Goal: Task Accomplishment & Management: Manage account settings

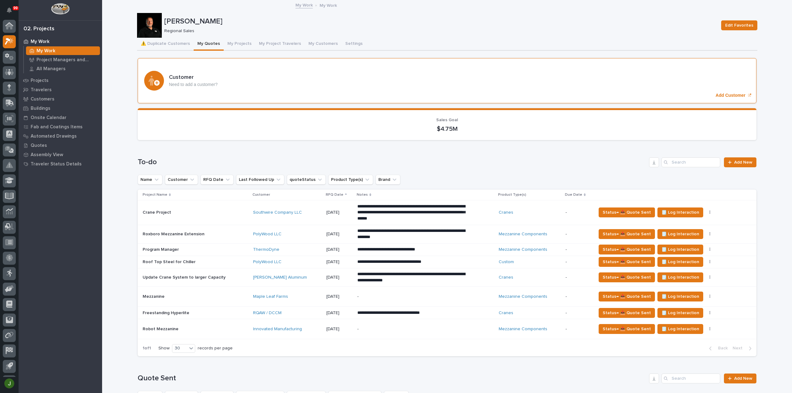
scroll to position [14, 0]
click at [173, 44] on button "⚠️ Duplicate Customers" at bounding box center [165, 44] width 57 height 13
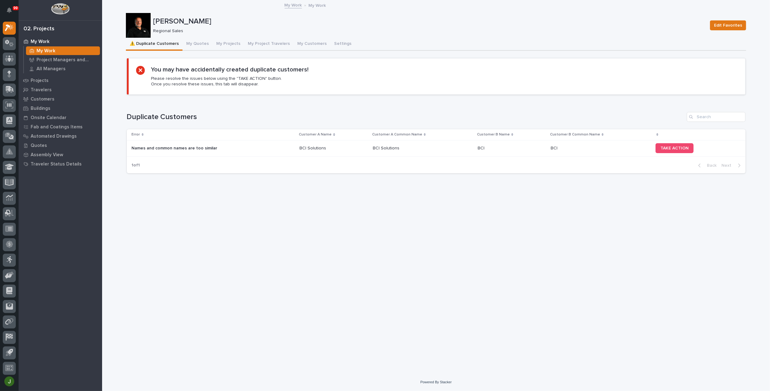
scroll to position [16, 0]
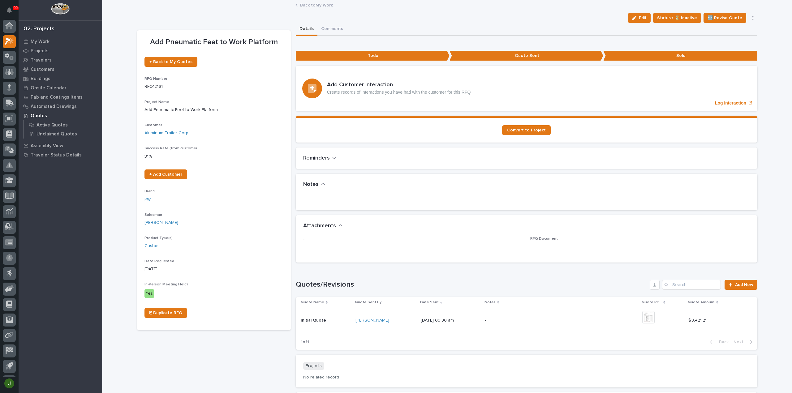
scroll to position [14, 0]
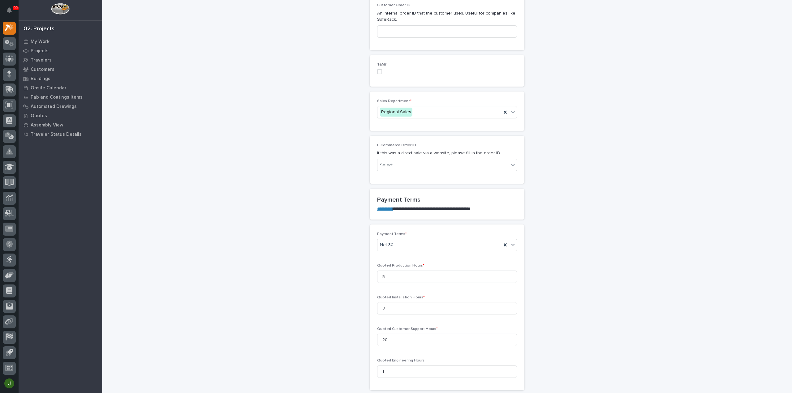
scroll to position [340, 0]
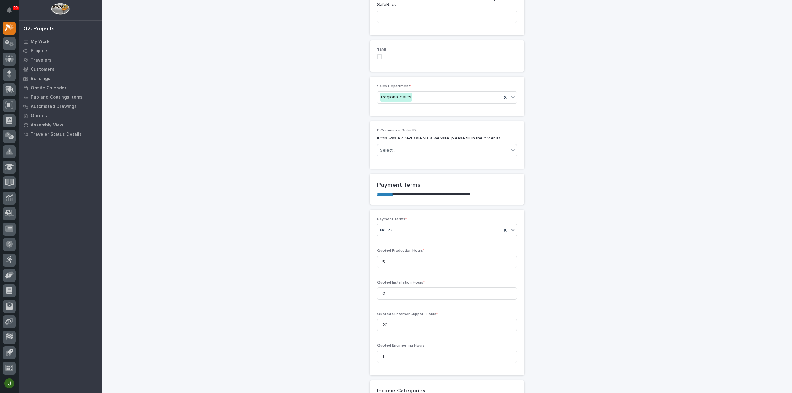
click at [511, 147] on icon at bounding box center [513, 150] width 6 height 6
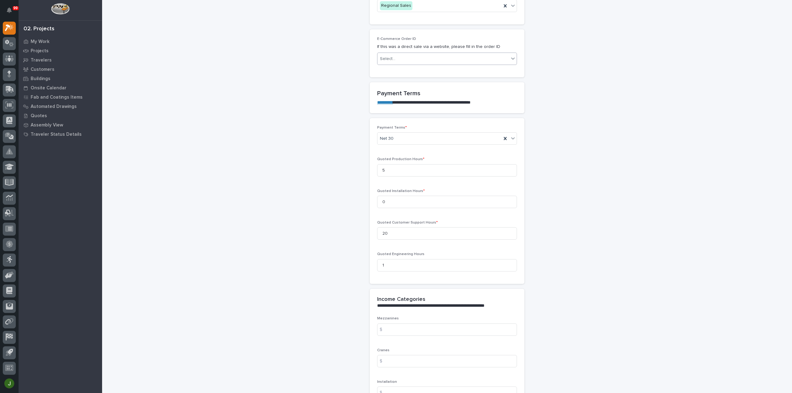
scroll to position [433, 0]
drag, startPoint x: 384, startPoint y: 167, endPoint x: 377, endPoint y: 167, distance: 6.2
click at [377, 167] on input "5" at bounding box center [447, 169] width 140 height 12
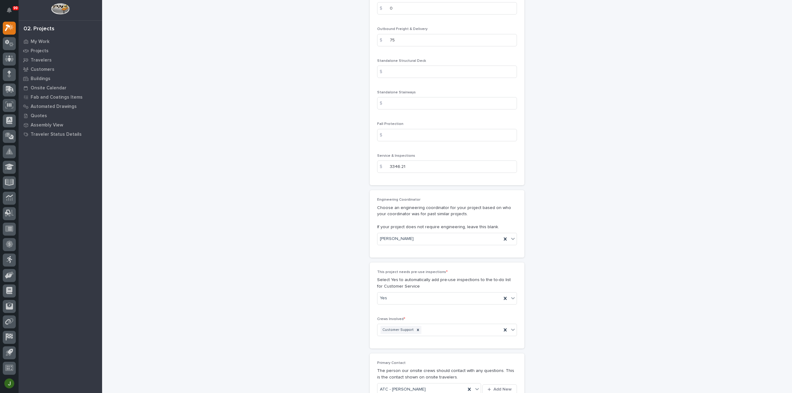
scroll to position [872, 0]
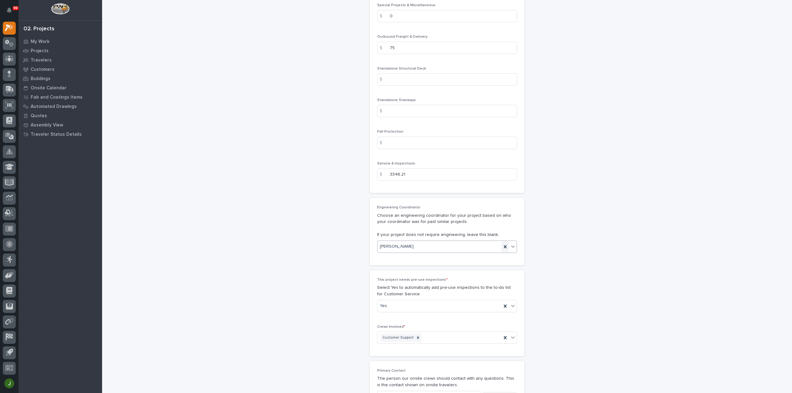
type input "0"
click at [504, 245] on icon at bounding box center [505, 246] width 3 height 3
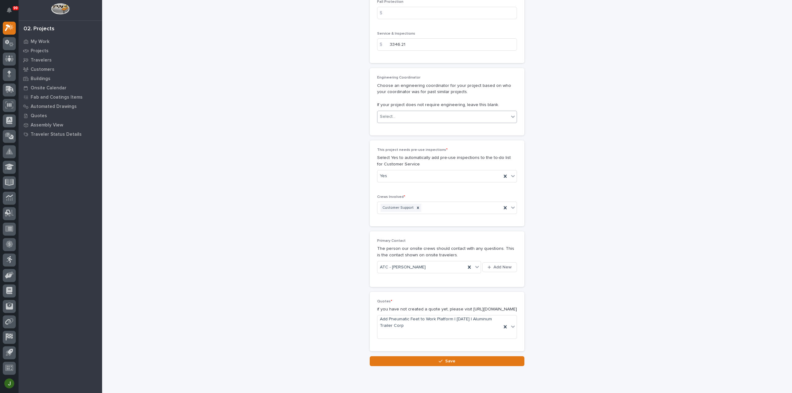
scroll to position [1027, 0]
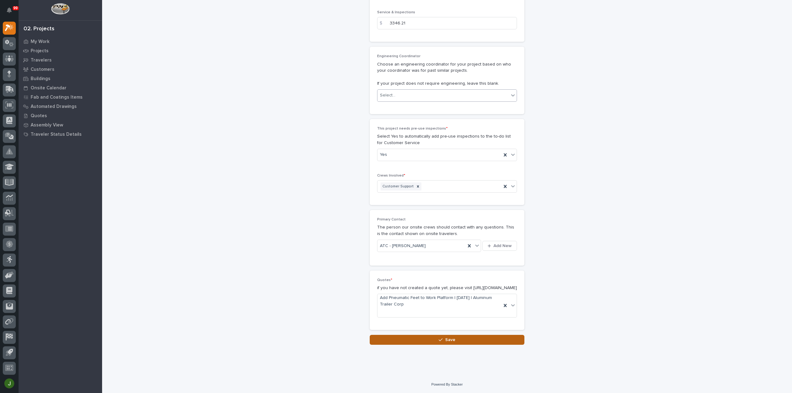
click at [448, 339] on span "Save" at bounding box center [450, 340] width 10 height 6
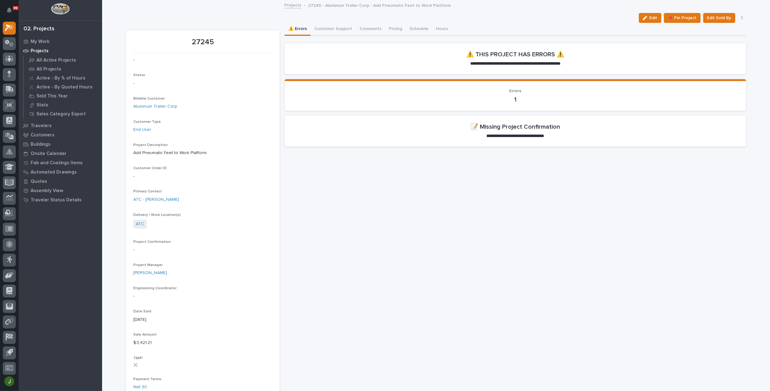
scroll to position [16, 0]
click at [652, 20] on span "Edit" at bounding box center [654, 18] width 8 height 6
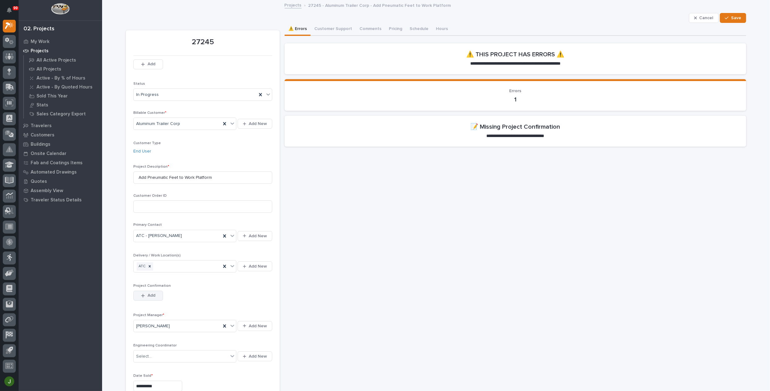
click at [143, 296] on div "button" at bounding box center [144, 296] width 6 height 4
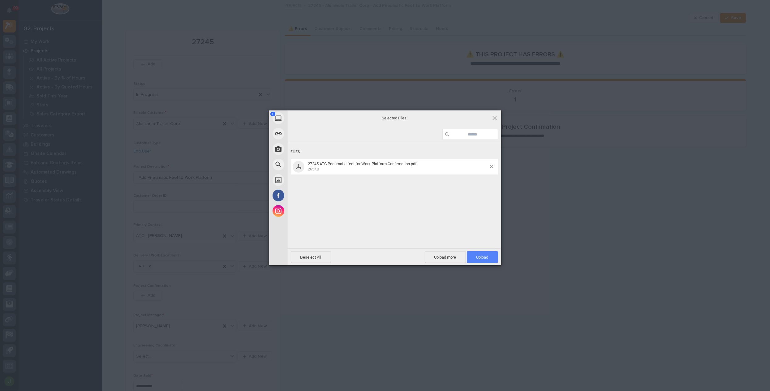
click at [484, 256] on span "Upload 1" at bounding box center [482, 257] width 12 height 5
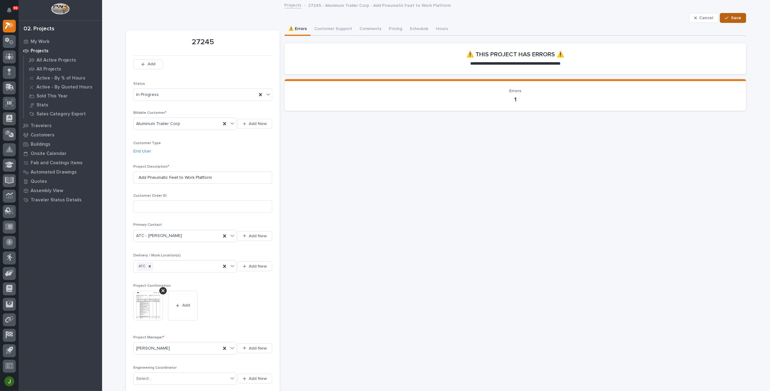
click at [733, 18] on span "Save" at bounding box center [736, 18] width 10 height 6
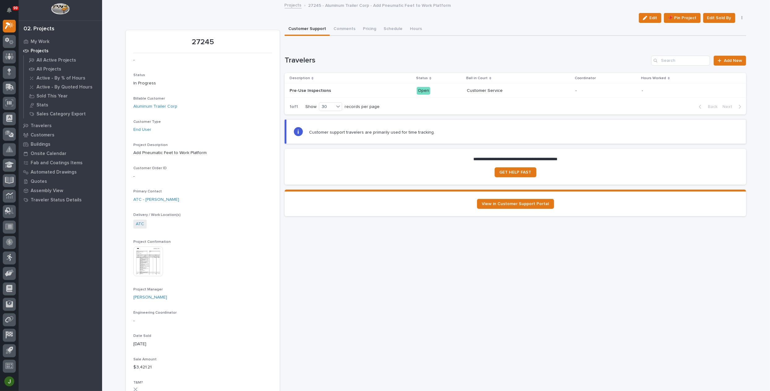
click at [307, 90] on p "Pre-Use Inspections" at bounding box center [311, 90] width 43 height 6
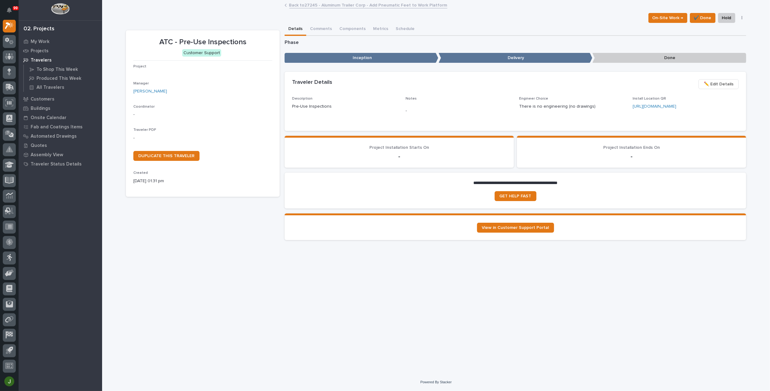
scroll to position [15, 0]
click at [719, 84] on span "✏️ Edit Details" at bounding box center [719, 83] width 30 height 7
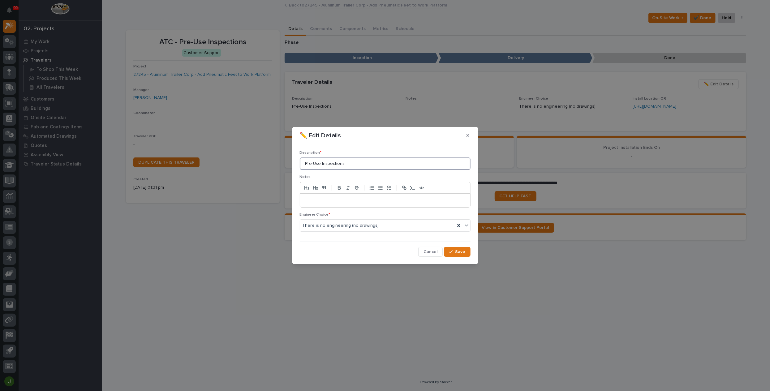
drag, startPoint x: 345, startPoint y: 165, endPoint x: 296, endPoint y: 164, distance: 48.3
click at [296, 164] on section "✏️ Edit Details Description * Pre-Use Inspections Notes Engineer Choice * There…" at bounding box center [385, 195] width 186 height 137
type input "Install Pneumatic Feet on Work Platform"
click at [458, 250] on span "Save" at bounding box center [460, 252] width 10 height 6
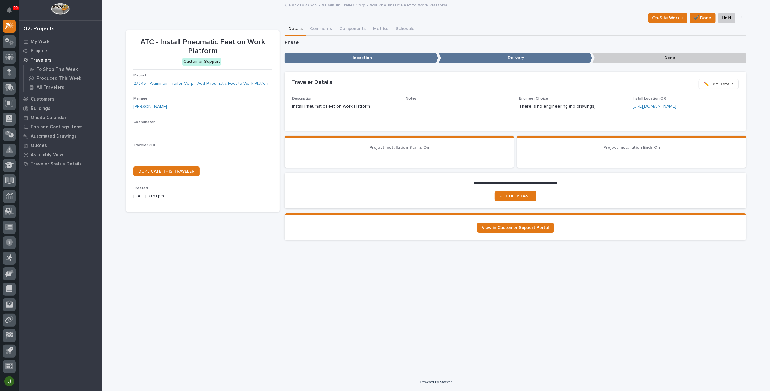
click at [359, 5] on link "Back to 27245 - Aluminum Trailer Corp - Add Pneumatic Feet to Work Platform" at bounding box center [368, 4] width 158 height 7
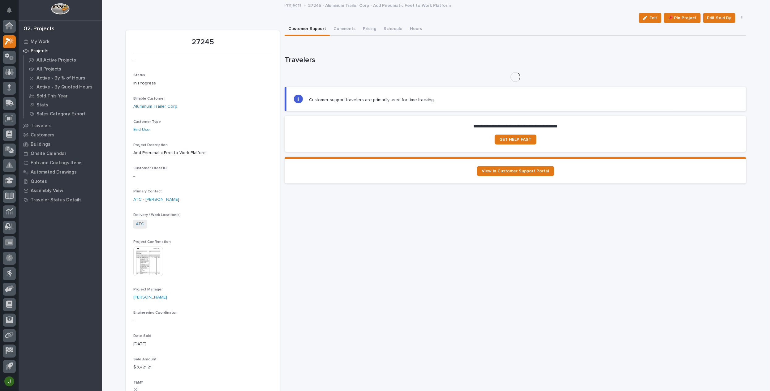
scroll to position [16, 0]
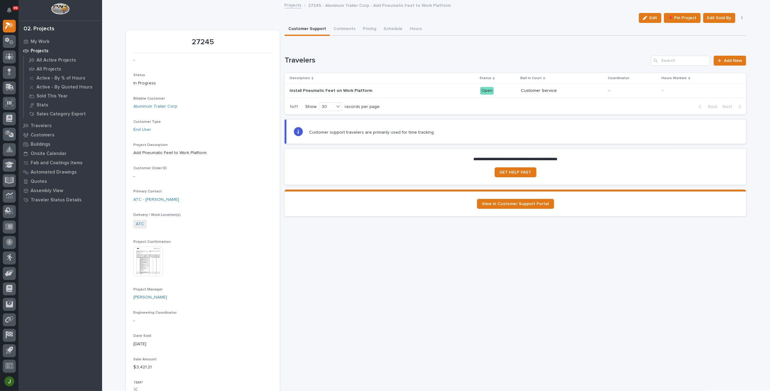
click at [292, 6] on link "Projects" at bounding box center [293, 4] width 17 height 7
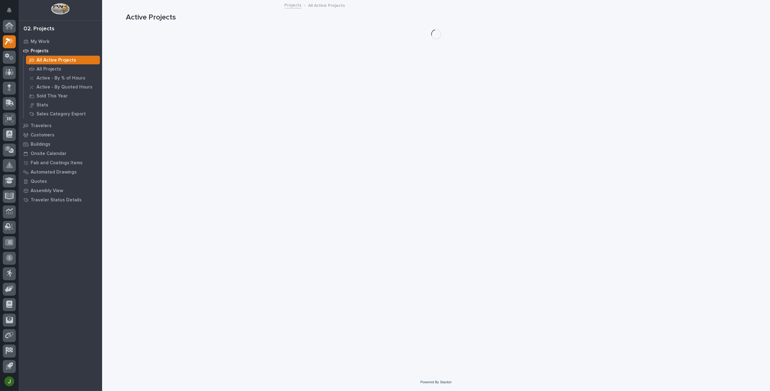
scroll to position [15, 0]
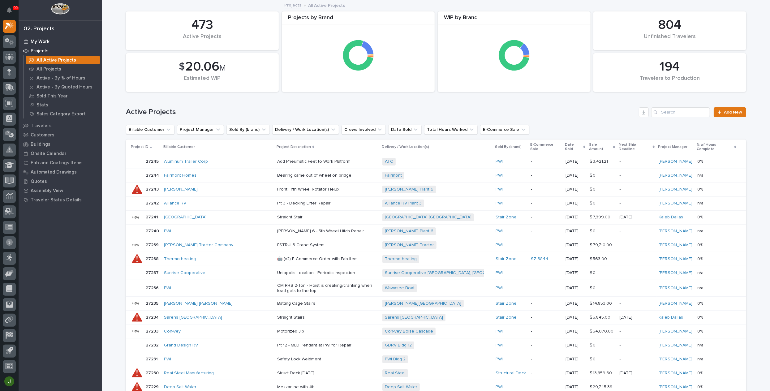
click at [44, 40] on p "My Work" at bounding box center [40, 42] width 19 height 6
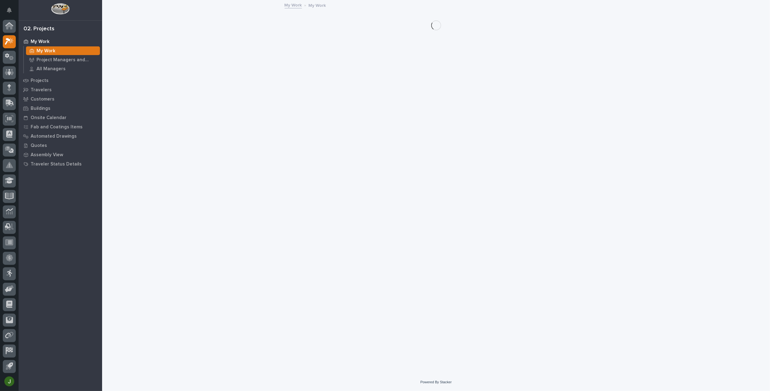
scroll to position [15, 0]
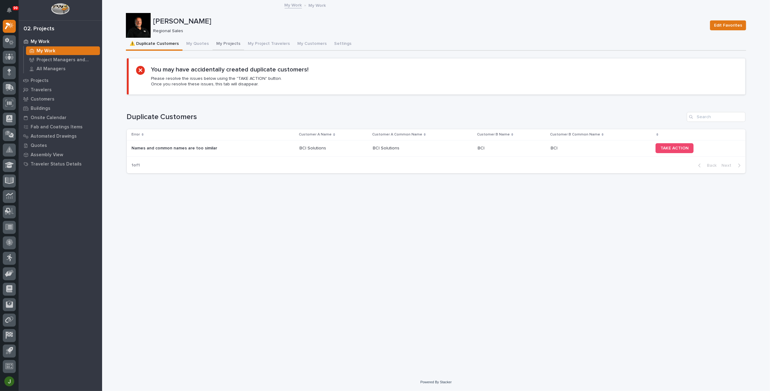
click at [224, 42] on button "My Projects" at bounding box center [229, 44] width 32 height 13
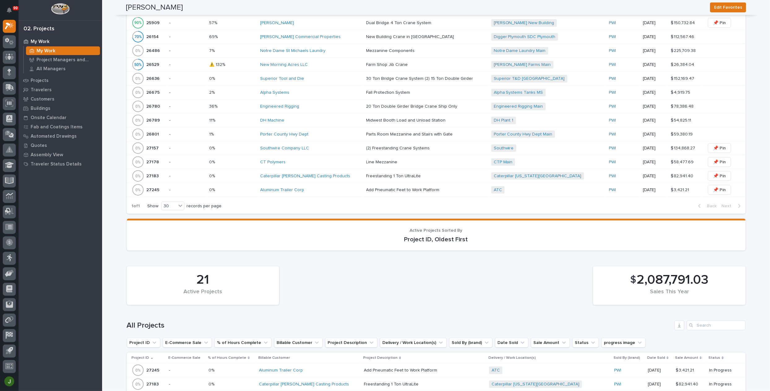
scroll to position [588, 0]
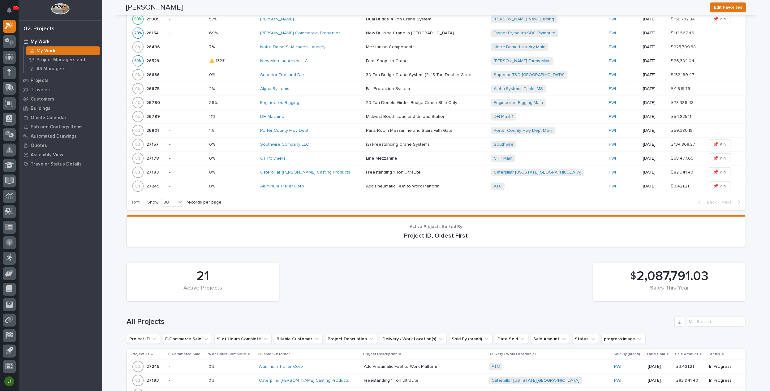
click at [148, 183] on p "27245" at bounding box center [154, 186] width 14 height 6
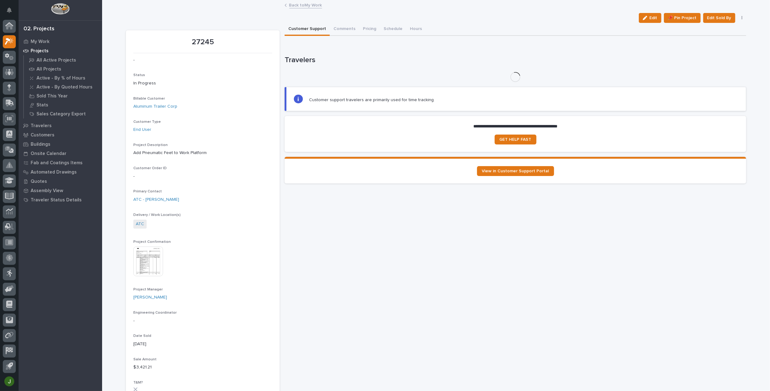
scroll to position [15, 0]
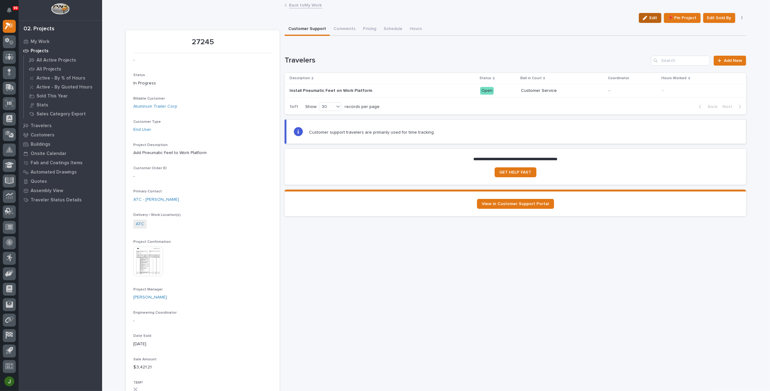
click at [650, 16] on span "Edit" at bounding box center [654, 18] width 8 height 6
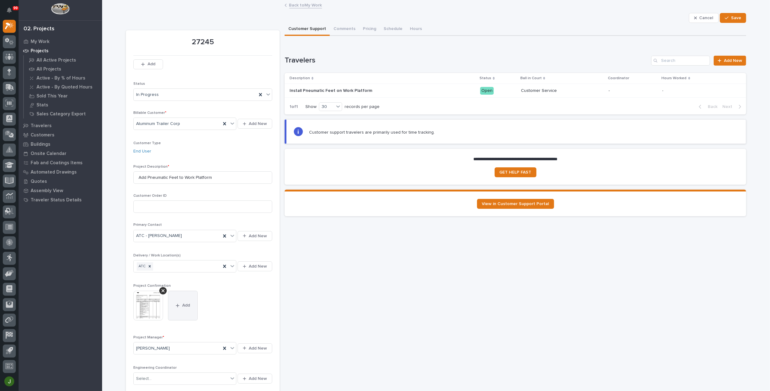
click at [179, 303] on div "button" at bounding box center [179, 305] width 6 height 4
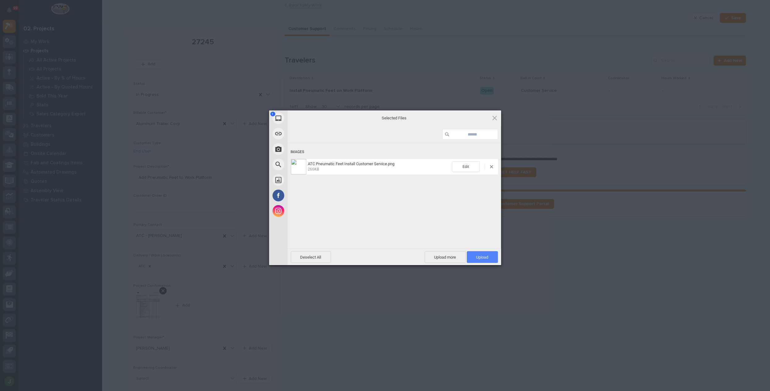
click at [484, 256] on span "Upload 1" at bounding box center [482, 257] width 12 height 5
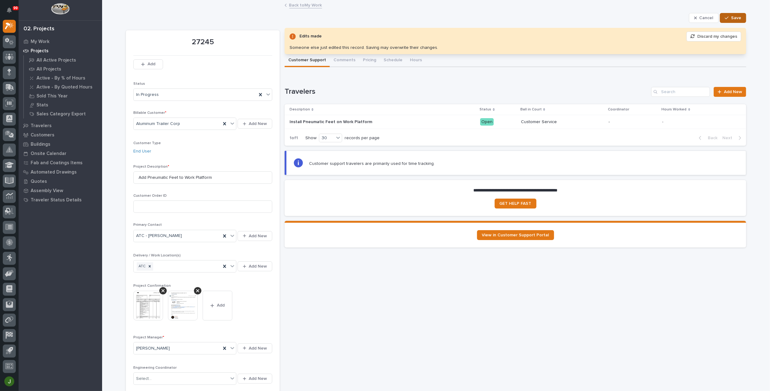
click at [729, 17] on div "button" at bounding box center [728, 18] width 6 height 4
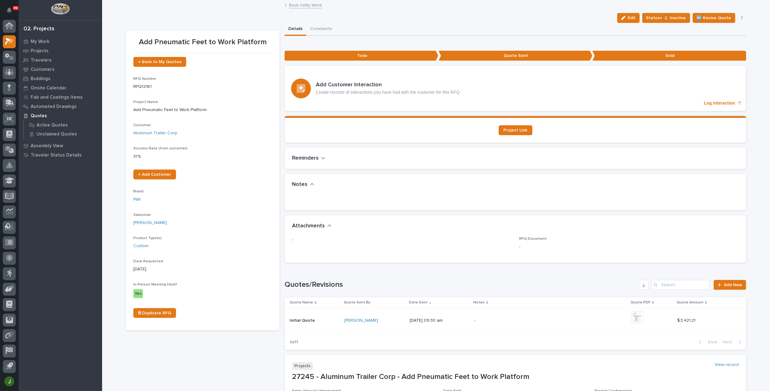
scroll to position [16, 0]
click at [64, 134] on p "Unclaimed Quotes" at bounding box center [57, 134] width 41 height 6
